Goal: Information Seeking & Learning: Learn about a topic

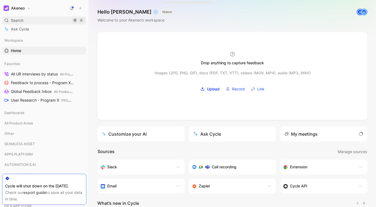
click at [35, 18] on div "Search ⌘ K" at bounding box center [44, 20] width 84 height 8
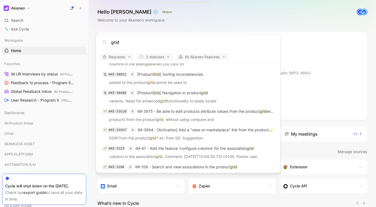
scroll to position [198, 0]
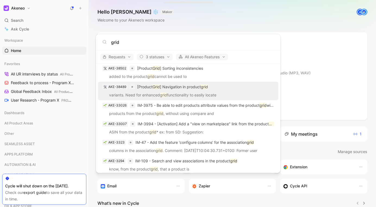
type input "grid"
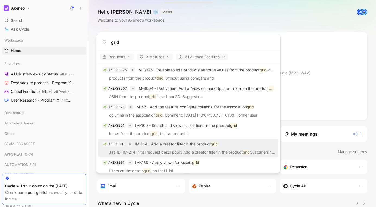
scroll to position [335, 0]
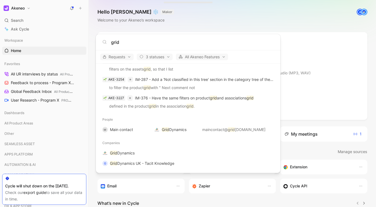
click at [58, 103] on body "Akeneo Search ⌘ K Ask Cycle Workspace Home G then H Favorites All UR interviews…" at bounding box center [188, 103] width 376 height 207
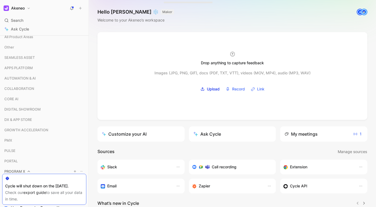
scroll to position [33, 0]
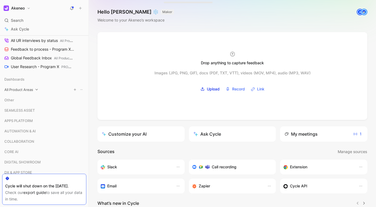
click at [22, 89] on span "All Product Areas" at bounding box center [18, 89] width 29 height 5
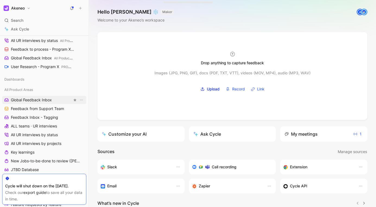
click at [26, 97] on span "Global Feedback Inbox" at bounding box center [31, 99] width 41 height 5
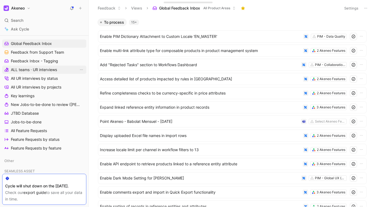
scroll to position [79, 0]
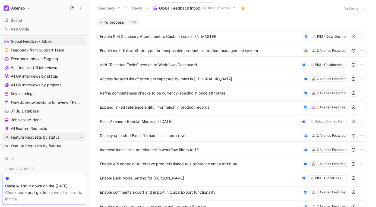
click at [39, 136] on span "Feature Requests by status" at bounding box center [35, 136] width 49 height 5
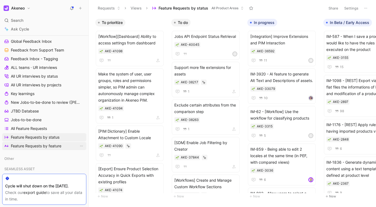
click at [39, 146] on span "Feature Requests by feature" at bounding box center [36, 145] width 51 height 5
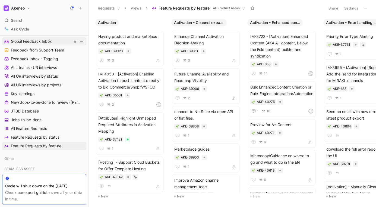
click at [48, 40] on span "Global Feedback Inbox" at bounding box center [31, 41] width 41 height 5
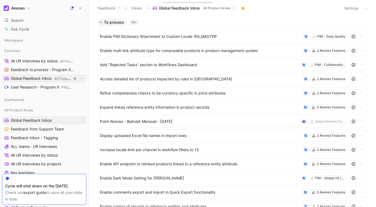
click at [31, 77] on span "Global Feedback Inbox All Product Areas" at bounding box center [41, 79] width 61 height 6
click at [49, 60] on span "All UR interviews by status All Product Areas" at bounding box center [41, 61] width 61 height 6
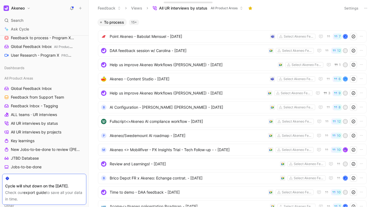
scroll to position [36, 0]
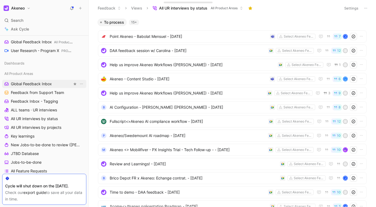
click at [51, 80] on link "Global Feedback Inbox" at bounding box center [44, 84] width 84 height 8
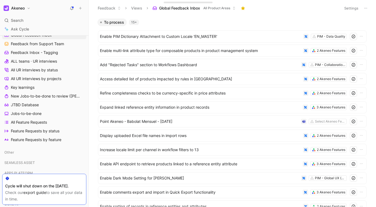
scroll to position [85, 0]
click at [46, 116] on link "Jobs-to-be-done" at bounding box center [44, 113] width 84 height 8
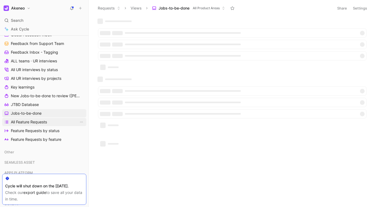
click at [46, 121] on span "All Feature Requests" at bounding box center [29, 121] width 36 height 5
click at [239, 6] on icon at bounding box center [238, 8] width 4 height 4
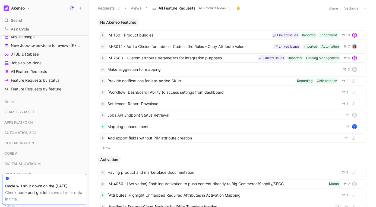
scroll to position [141, 0]
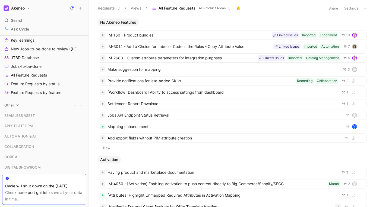
click at [33, 106] on div "Other" at bounding box center [44, 105] width 84 height 8
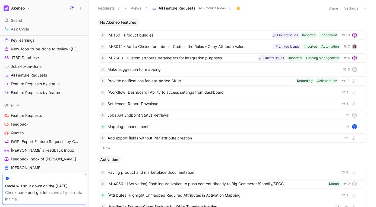
click at [33, 106] on div "Other" at bounding box center [44, 105] width 84 height 8
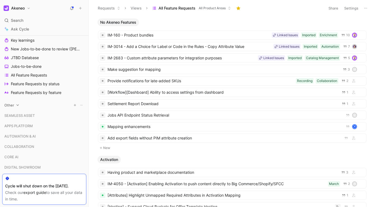
click at [33, 106] on div "Other" at bounding box center [44, 105] width 84 height 8
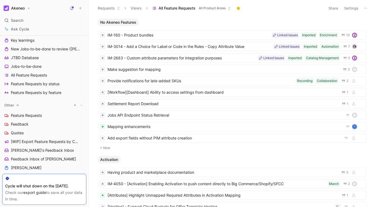
click at [33, 106] on div "Other" at bounding box center [44, 105] width 84 height 8
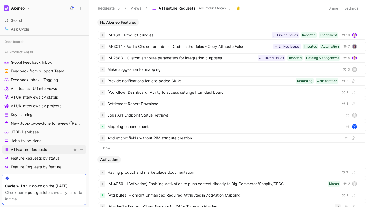
scroll to position [0, 0]
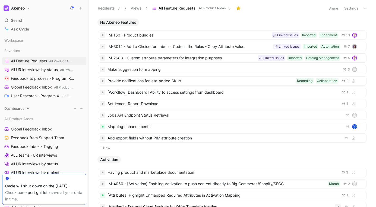
click at [35, 110] on div "Dashboards" at bounding box center [44, 108] width 84 height 8
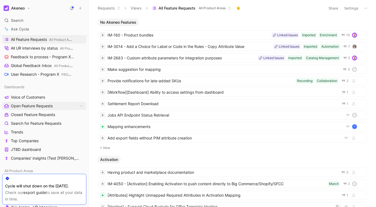
scroll to position [27, 0]
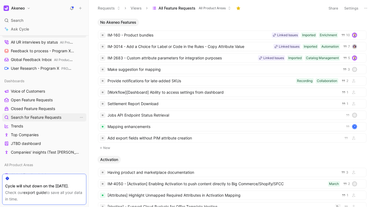
click at [42, 115] on span "Search for Feature Requests" at bounding box center [36, 116] width 51 height 5
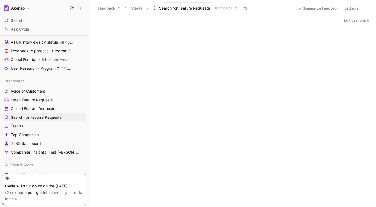
click at [363, 17] on button "Edit dashboard" at bounding box center [357, 20] width 30 height 8
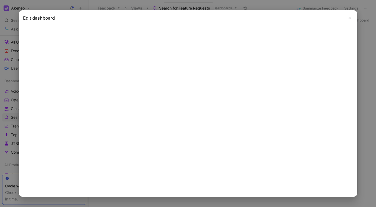
click at [349, 18] on icon "Close" at bounding box center [350, 18] width 4 height 4
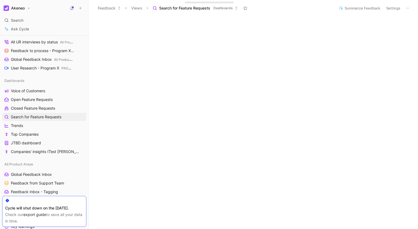
scroll to position [31, 0]
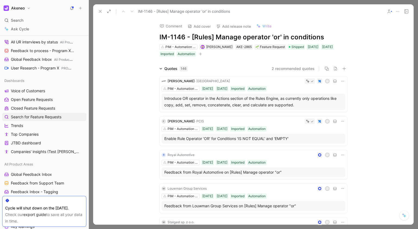
click at [376, 6] on div at bounding box center [253, 114] width 329 height 229
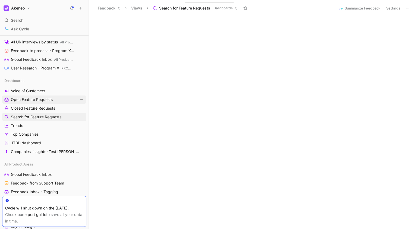
click at [47, 101] on span "Open Feature Requests" at bounding box center [32, 99] width 42 height 5
click at [52, 119] on span "Search for Feature Requests" at bounding box center [36, 116] width 51 height 5
click at [261, 22] on div "Edit dashboard" at bounding box center [253, 20] width 329 height 8
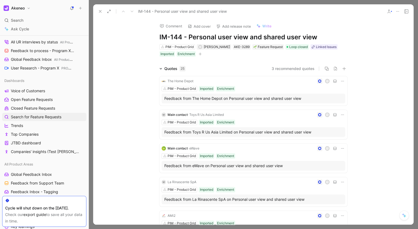
click at [376, 7] on div at bounding box center [253, 114] width 329 height 229
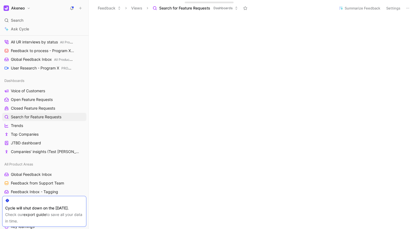
scroll to position [115, 0]
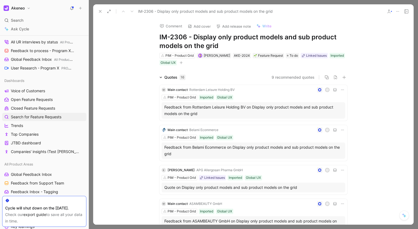
click at [376, 9] on div at bounding box center [253, 114] width 329 height 229
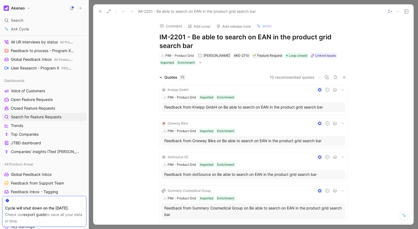
click at [376, 35] on div at bounding box center [253, 114] width 329 height 229
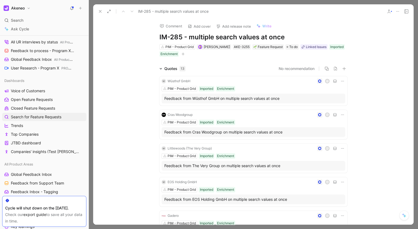
click at [376, 11] on div at bounding box center [253, 114] width 329 height 229
